Goal: Obtain resource: Download file/media

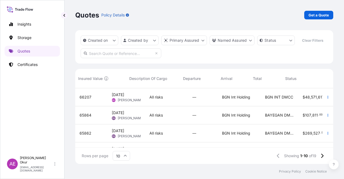
scroll to position [74, 254]
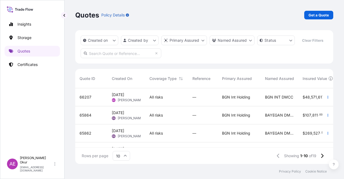
click at [161, 97] on span "All risks" at bounding box center [156, 96] width 13 height 5
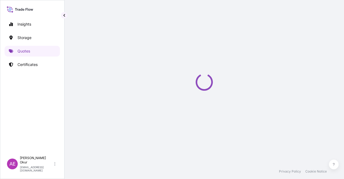
select select "Ocean Vessel"
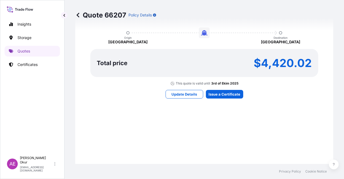
click at [222, 86] on div "Here's your insurance offer Primary Assured BGN Int Holding All risk coverage C…" at bounding box center [204, 29] width 243 height 313
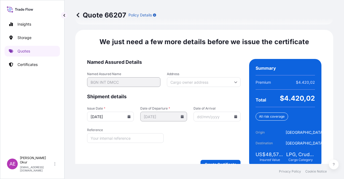
scroll to position [673, 0]
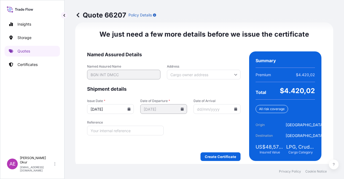
click at [221, 148] on form "Named Assured Details Named Assured Name BGN INT DMCC Address Shipment details …" at bounding box center [164, 105] width 154 height 109
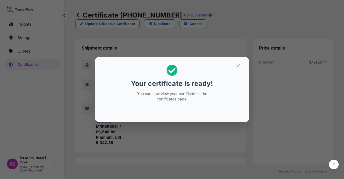
click at [238, 66] on icon "button" at bounding box center [238, 65] width 5 height 5
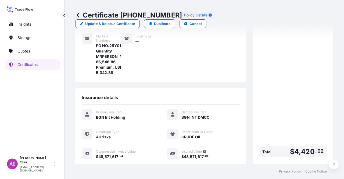
scroll to position [129, 0]
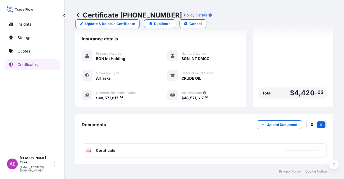
click at [112, 151] on span "Certificate" at bounding box center [105, 150] width 19 height 5
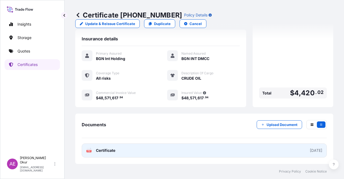
click at [110, 149] on span "Certificate" at bounding box center [105, 150] width 19 height 5
